Goal: Information Seeking & Learning: Find specific fact

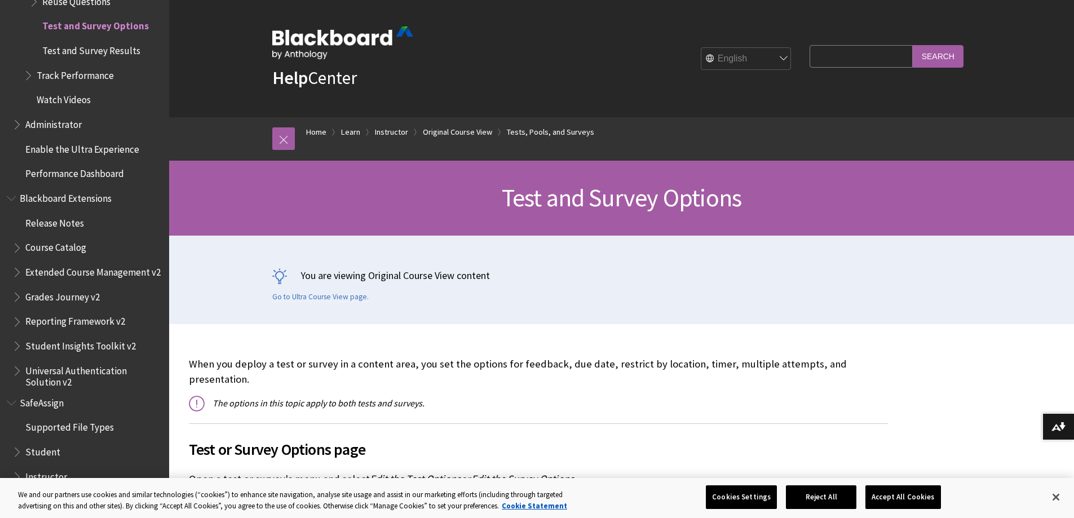
click at [846, 51] on input "Search Query" at bounding box center [861, 56] width 103 height 22
paste input "data-block-style"
type input "data-block-style"
click at [934, 52] on input "Search" at bounding box center [938, 56] width 51 height 22
click at [946, 60] on input "Search" at bounding box center [938, 56] width 51 height 22
